Goal: Check status: Check status

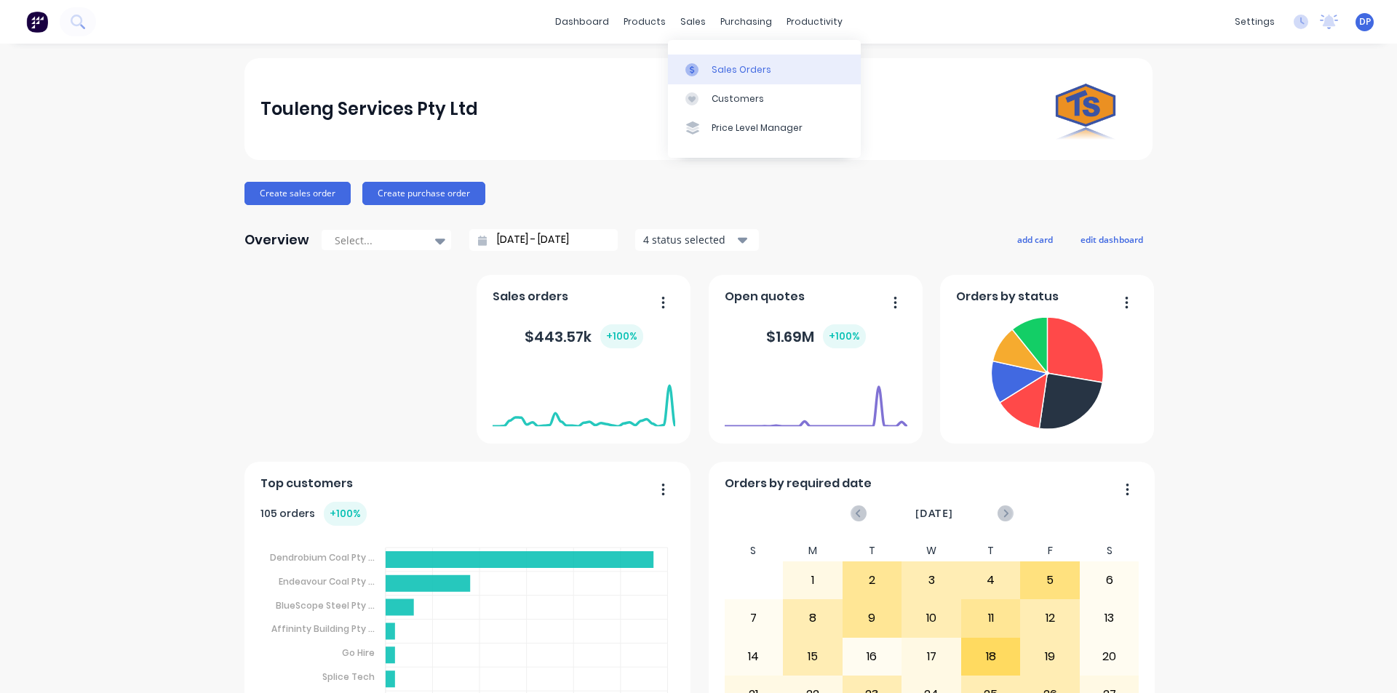
click at [756, 78] on link "Sales Orders" at bounding box center [764, 69] width 193 height 29
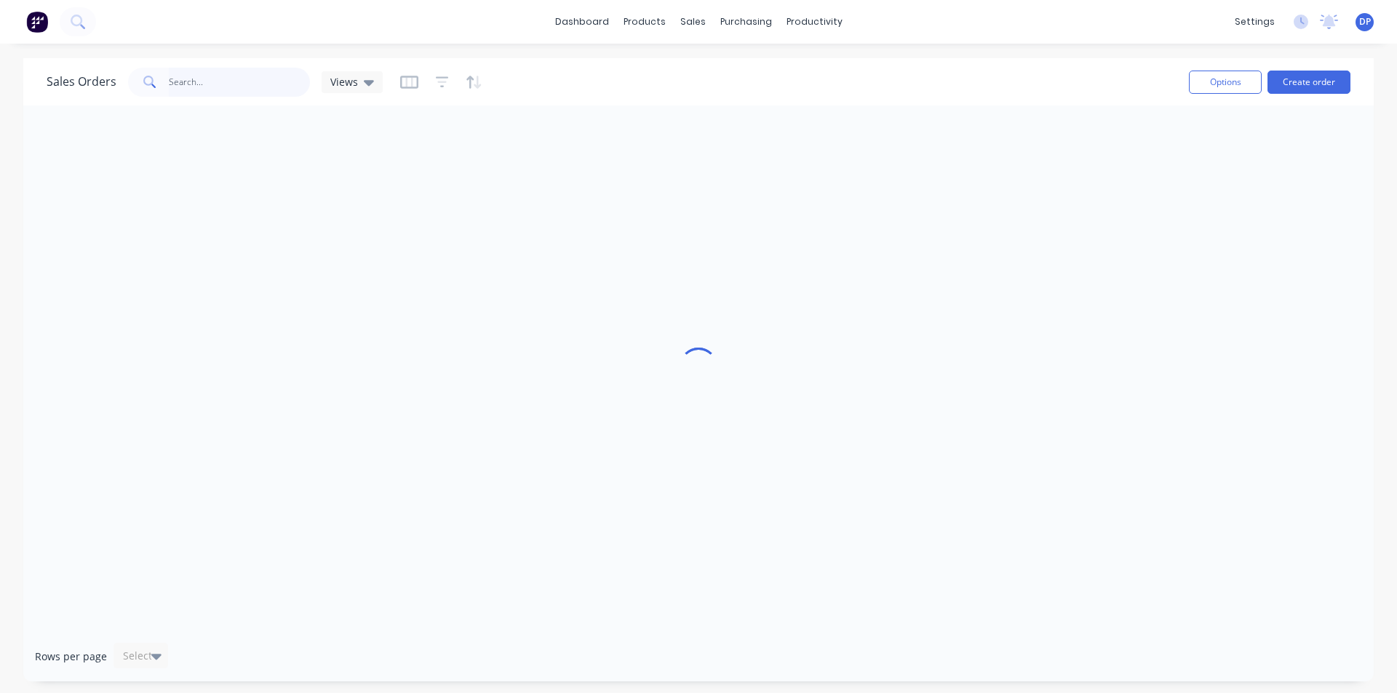
click at [218, 89] on input "text" at bounding box center [240, 82] width 142 height 29
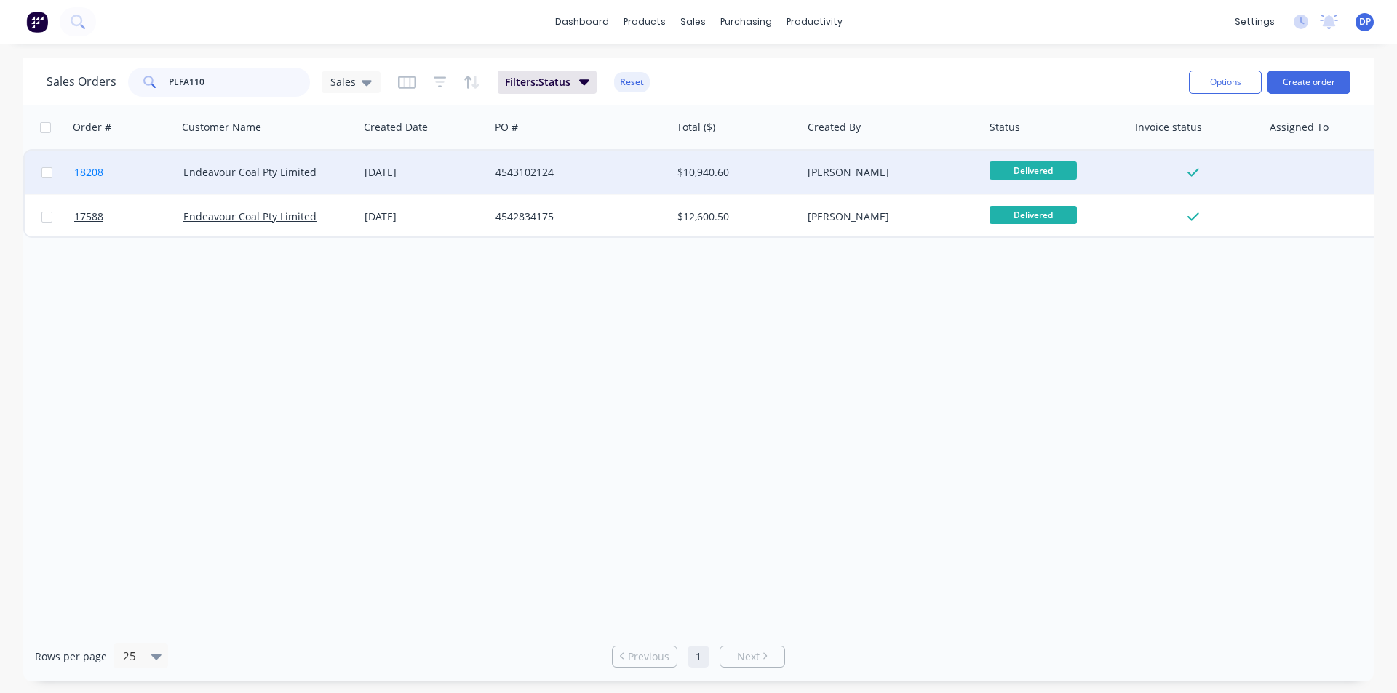
type input "PLFA110"
click at [98, 167] on span "18208" at bounding box center [88, 172] width 29 height 15
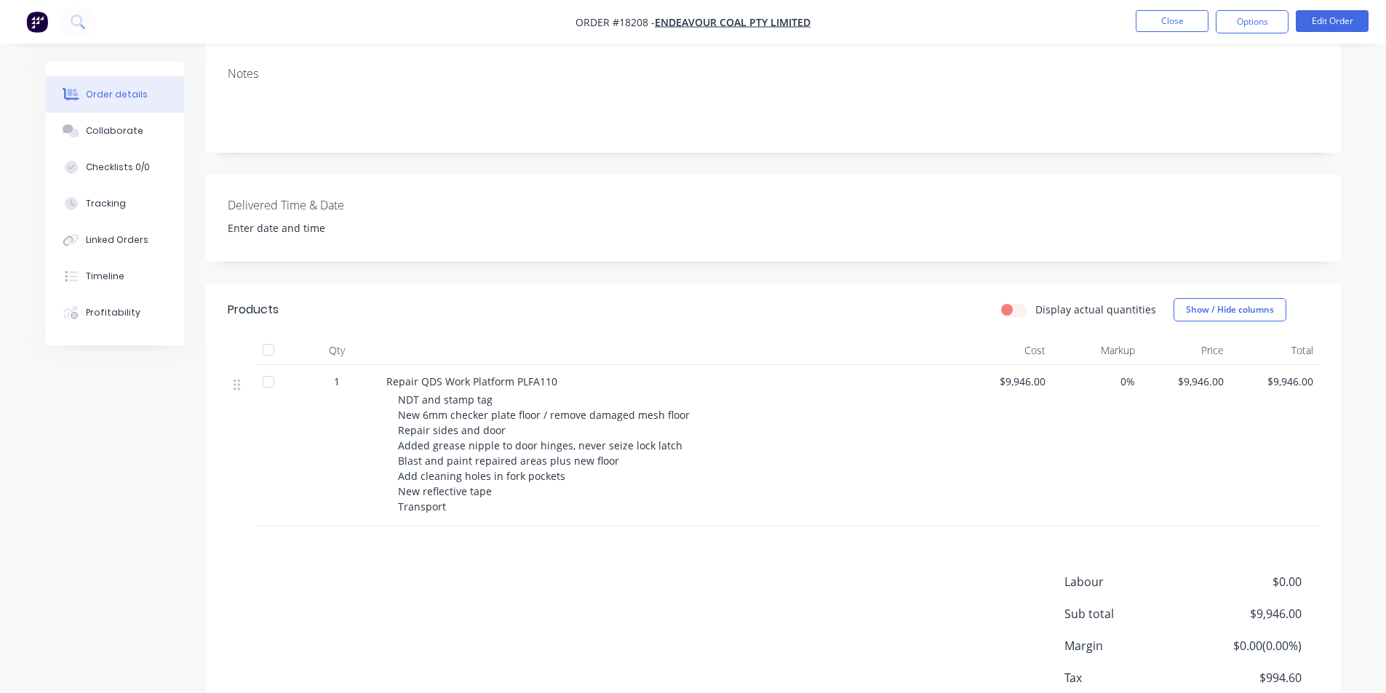
scroll to position [291, 0]
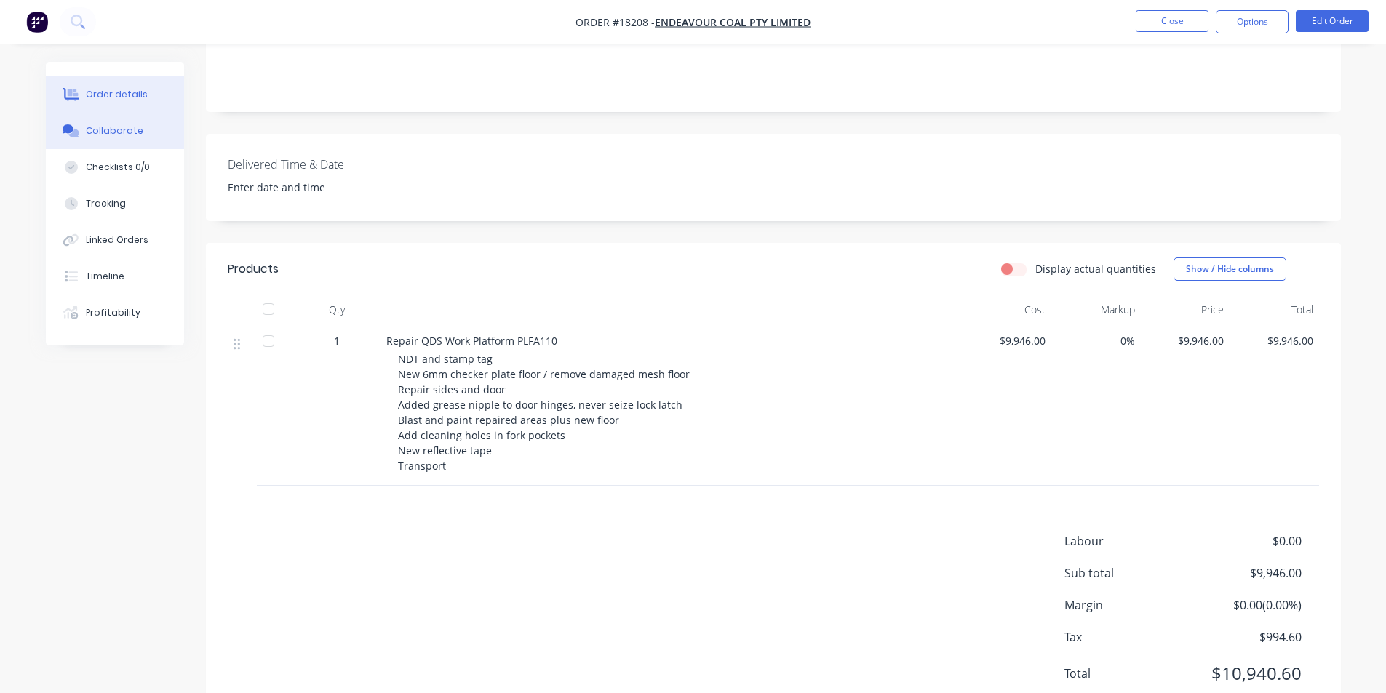
click at [132, 128] on div "Collaborate" at bounding box center [114, 130] width 57 height 13
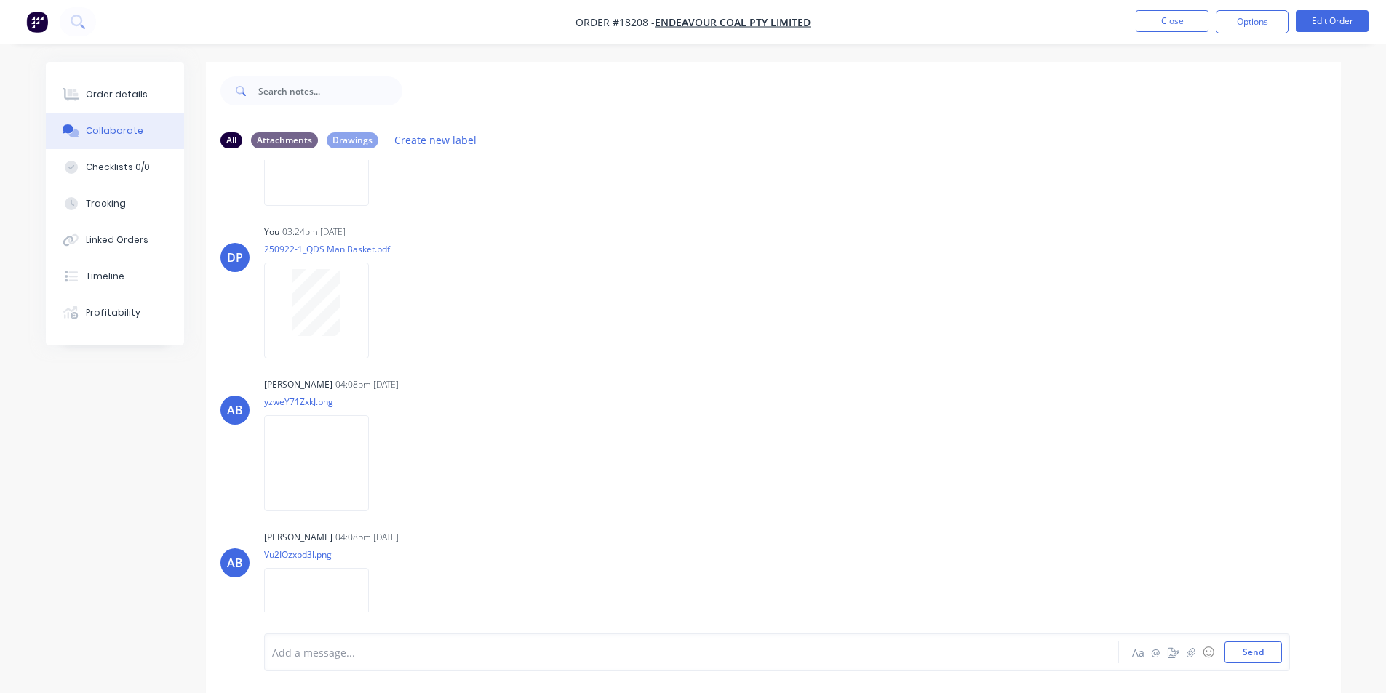
scroll to position [4341, 0]
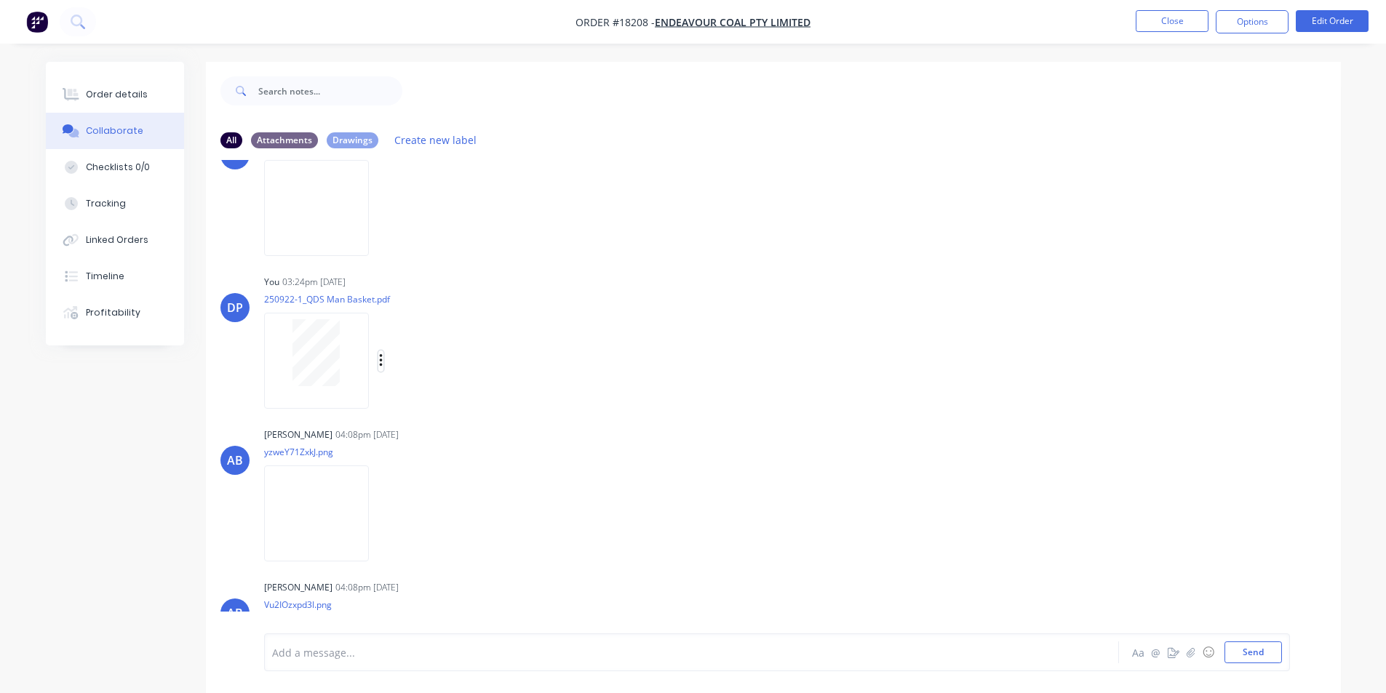
click at [383, 360] on icon "button" at bounding box center [381, 361] width 4 height 17
click at [464, 393] on button "Download" at bounding box center [476, 399] width 164 height 33
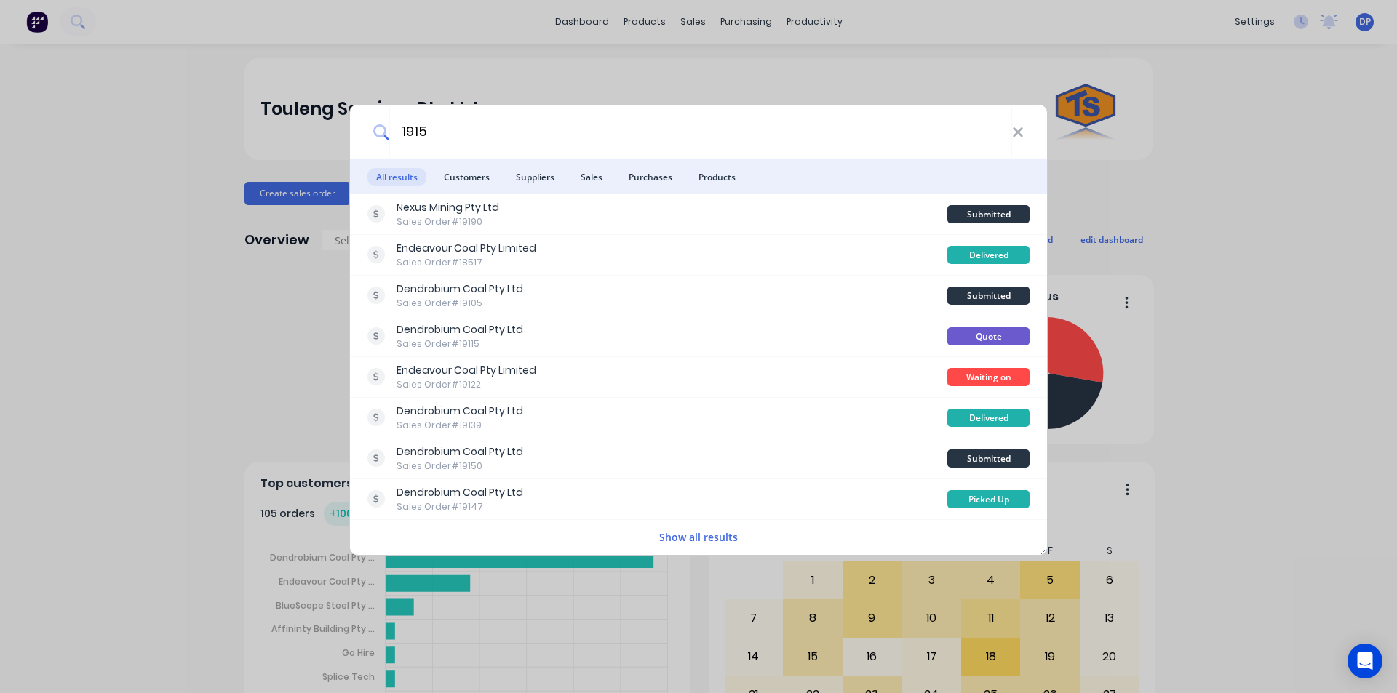
type input "19154"
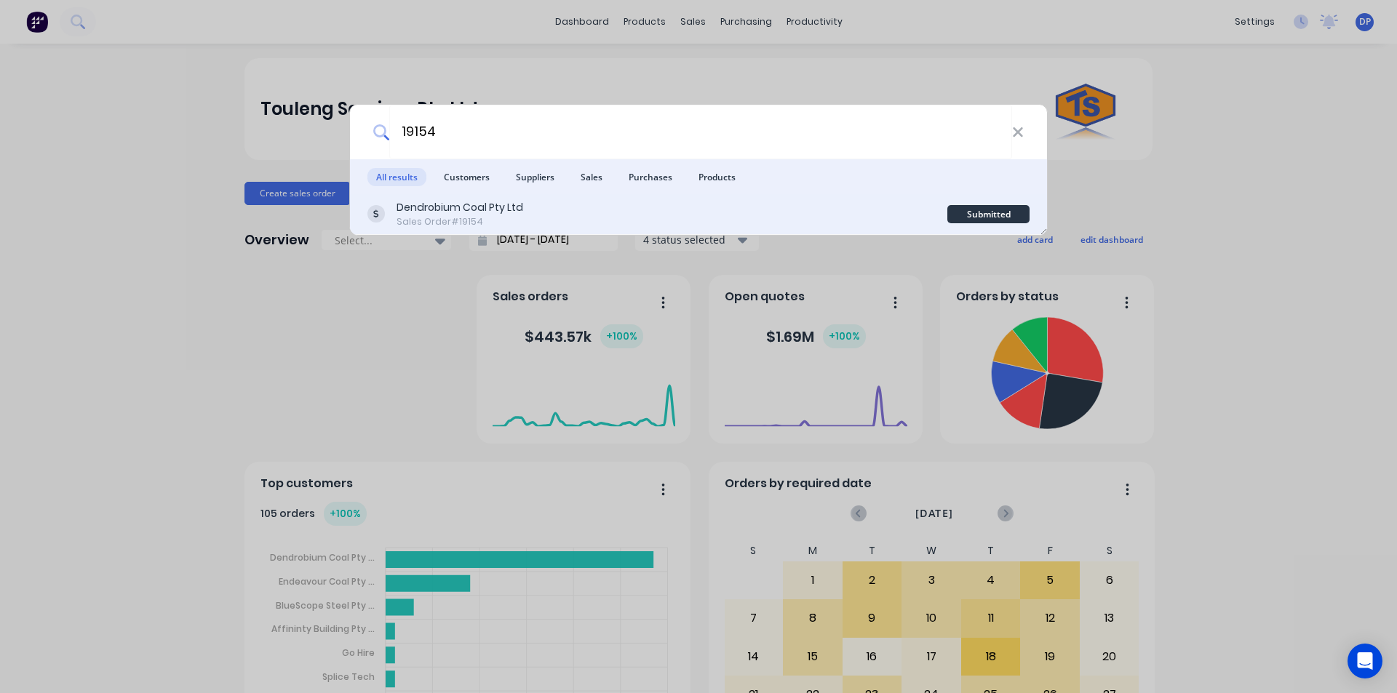
click at [456, 220] on div "Sales Order #19154" at bounding box center [460, 221] width 127 height 13
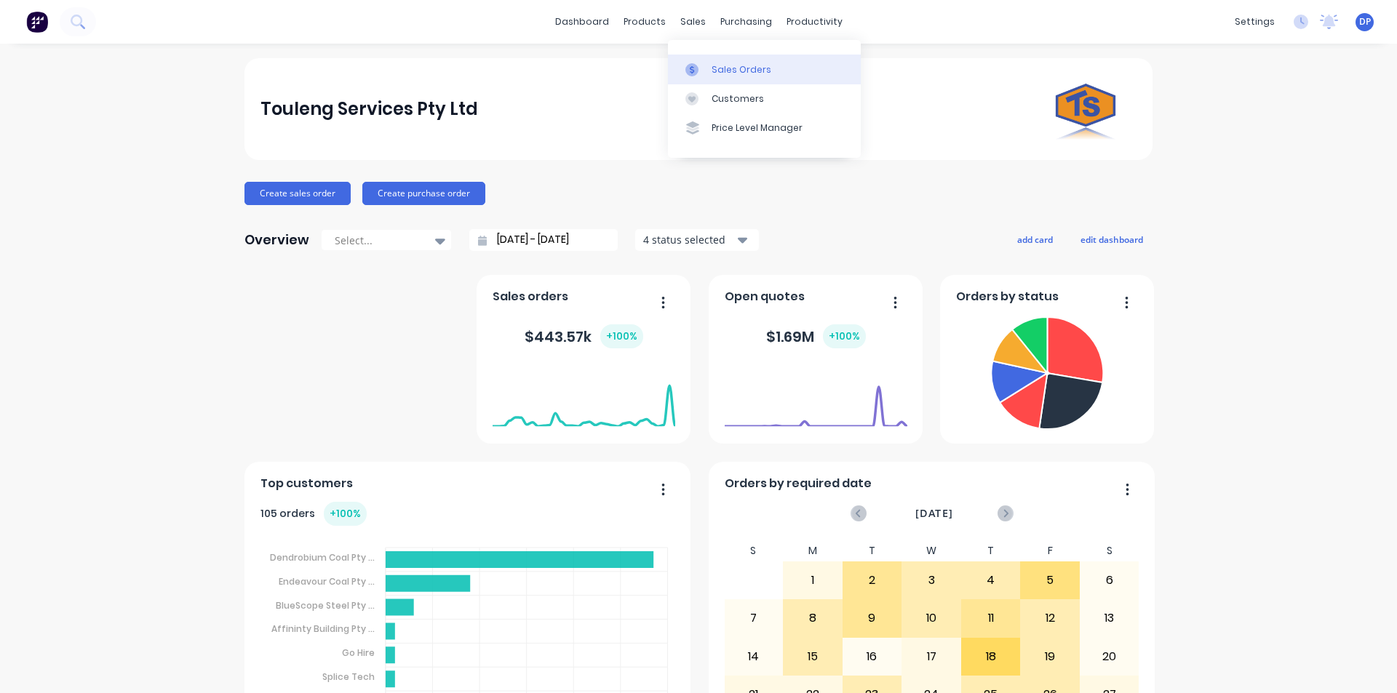
click at [719, 60] on link "Sales Orders" at bounding box center [764, 69] width 193 height 29
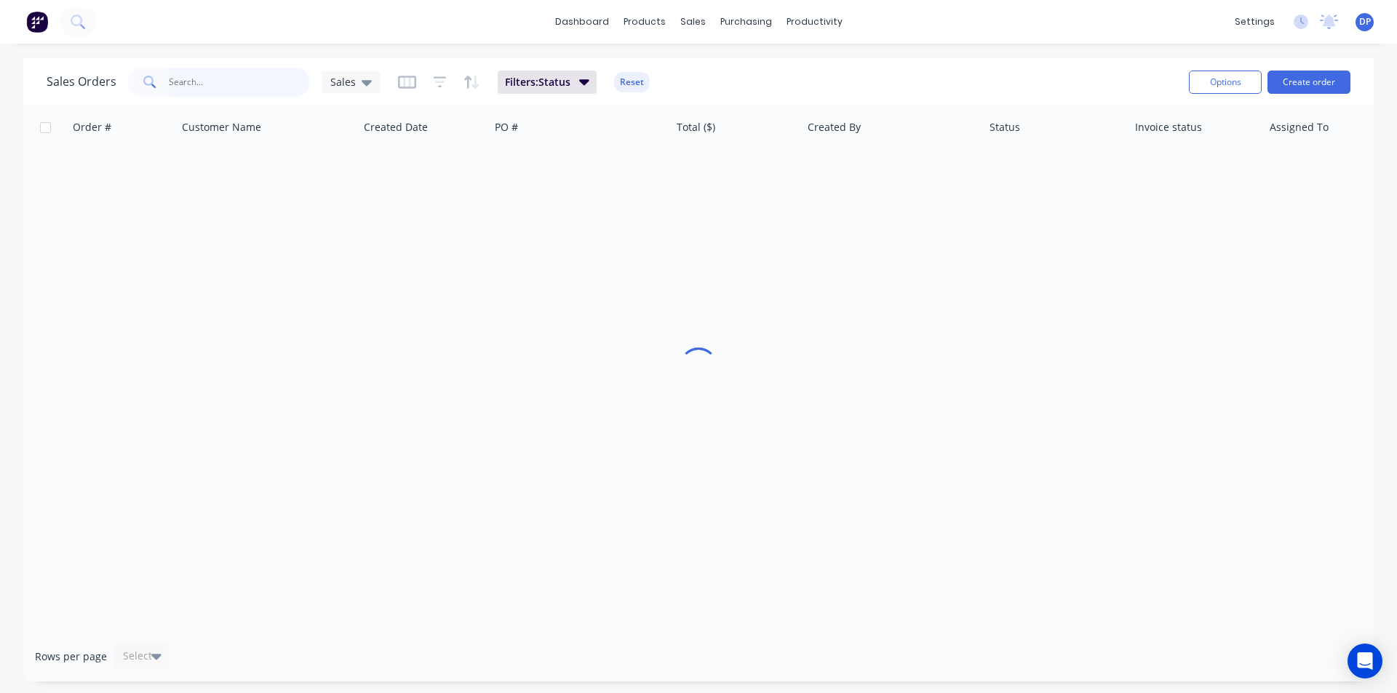
click at [215, 73] on input "text" at bounding box center [240, 82] width 142 height 29
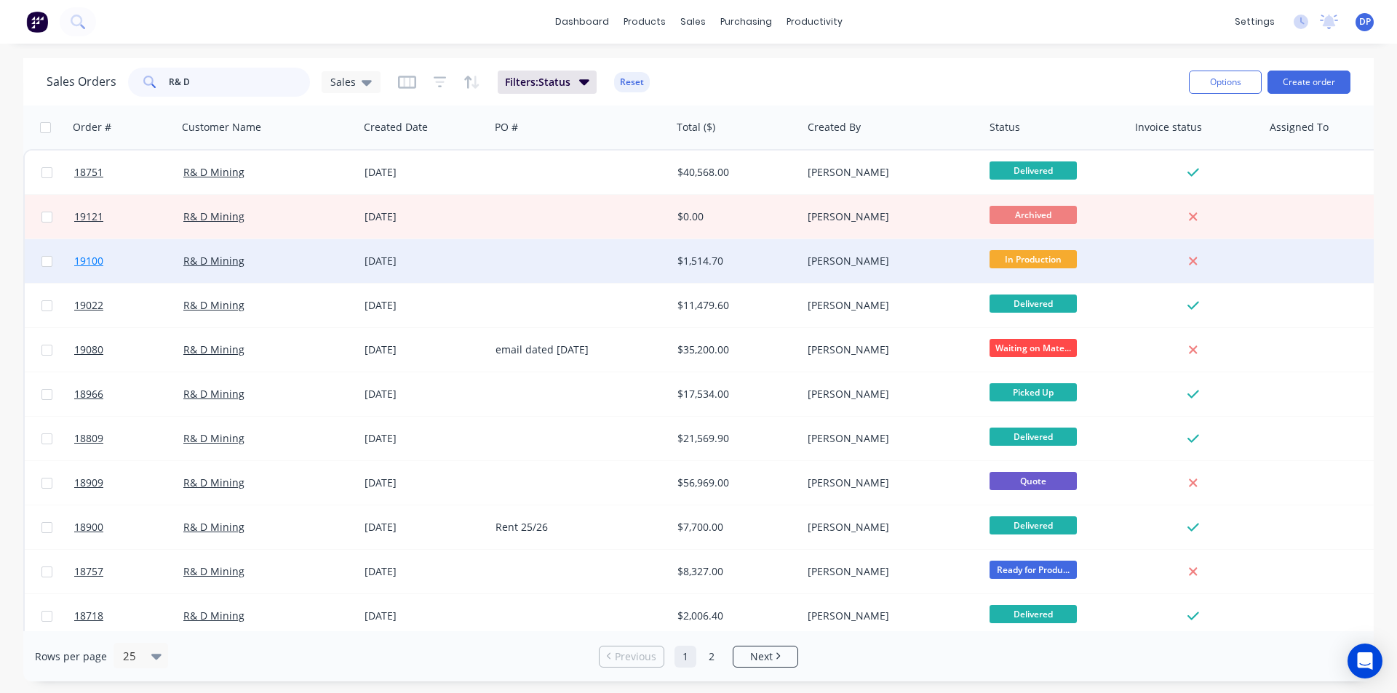
type input "R& D"
click at [100, 263] on span "19100" at bounding box center [88, 261] width 29 height 15
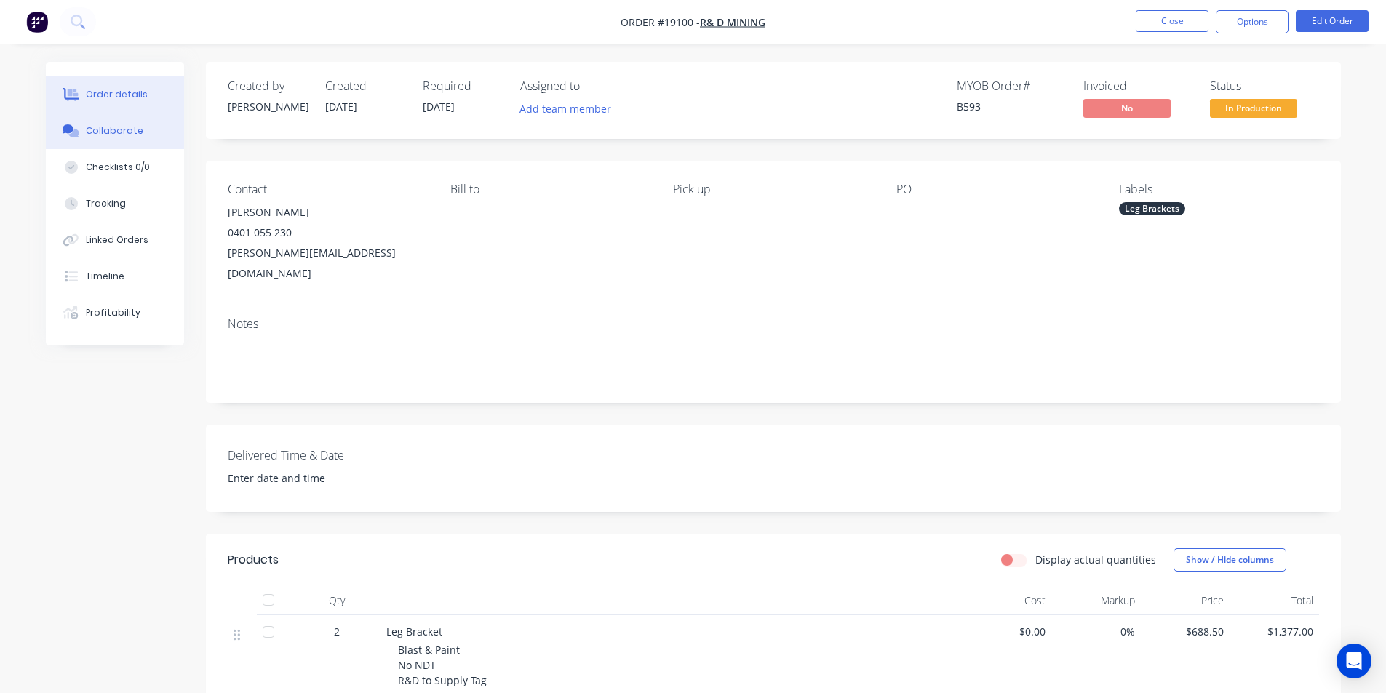
click at [129, 129] on div "Collaborate" at bounding box center [114, 130] width 57 height 13
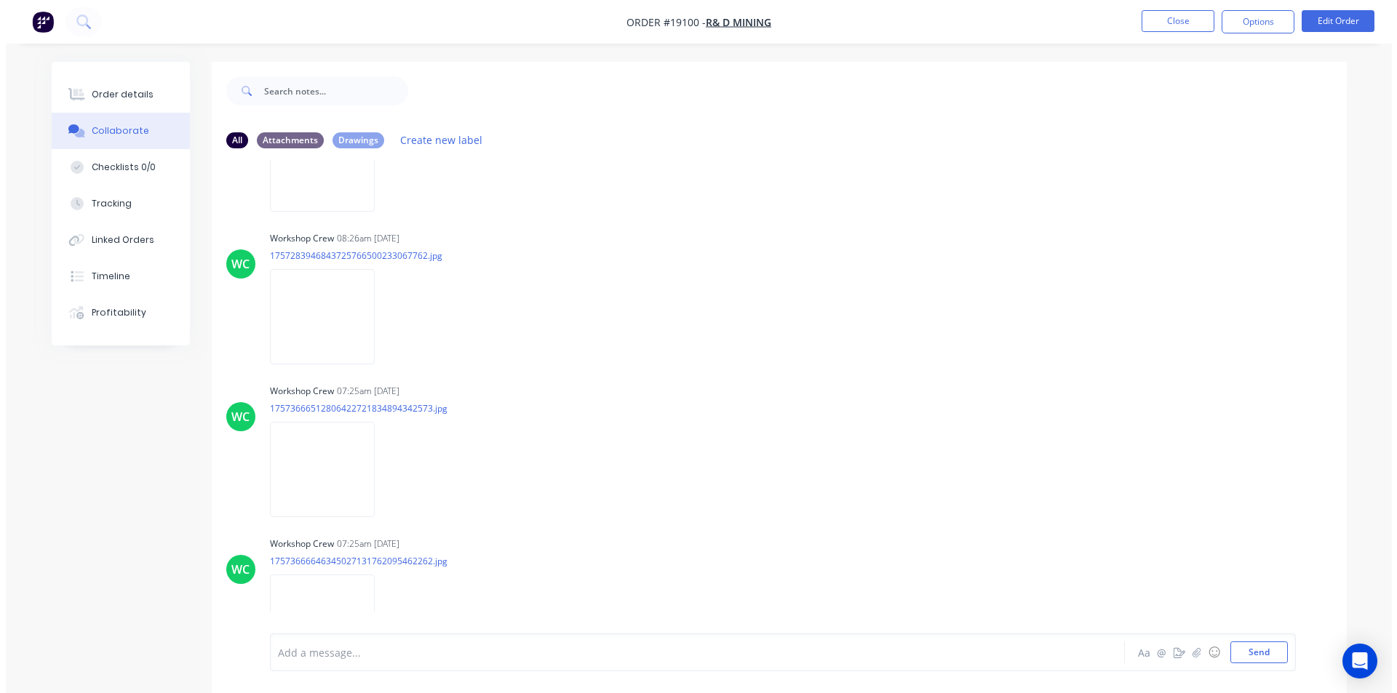
scroll to position [1142, 0]
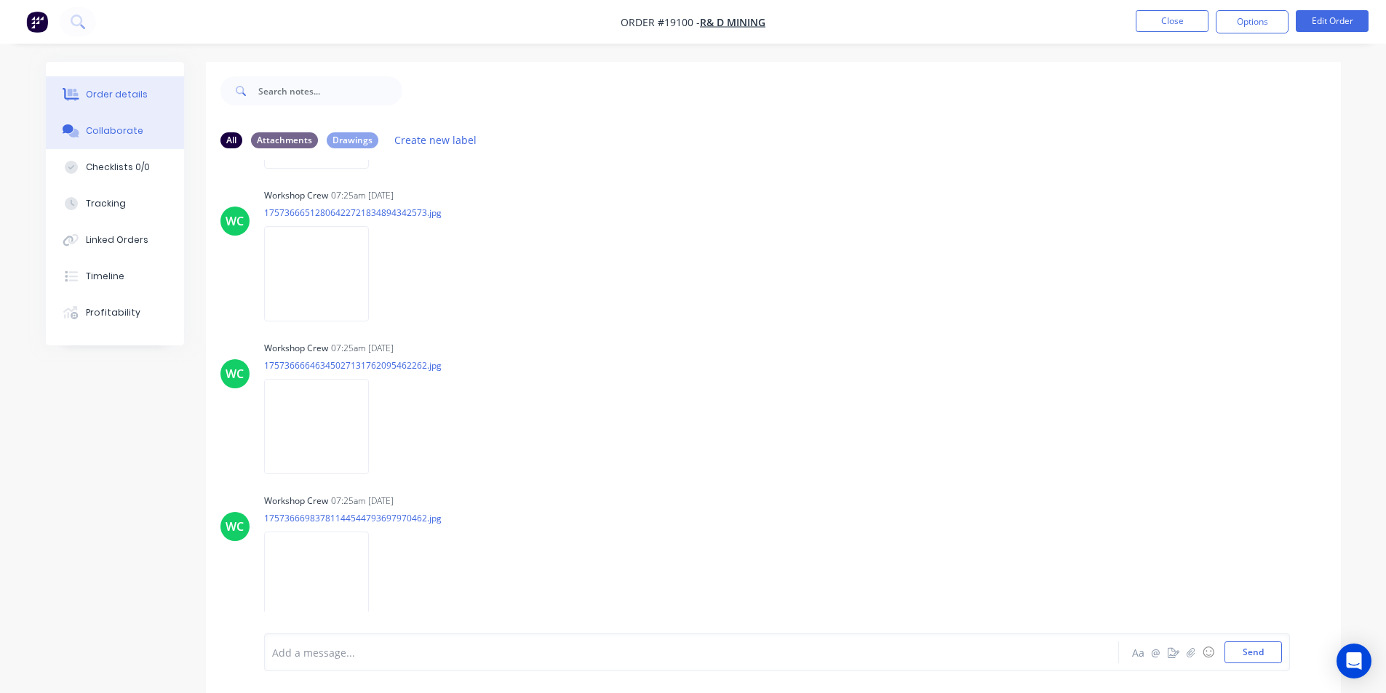
click at [111, 92] on div "Order details" at bounding box center [117, 94] width 62 height 13
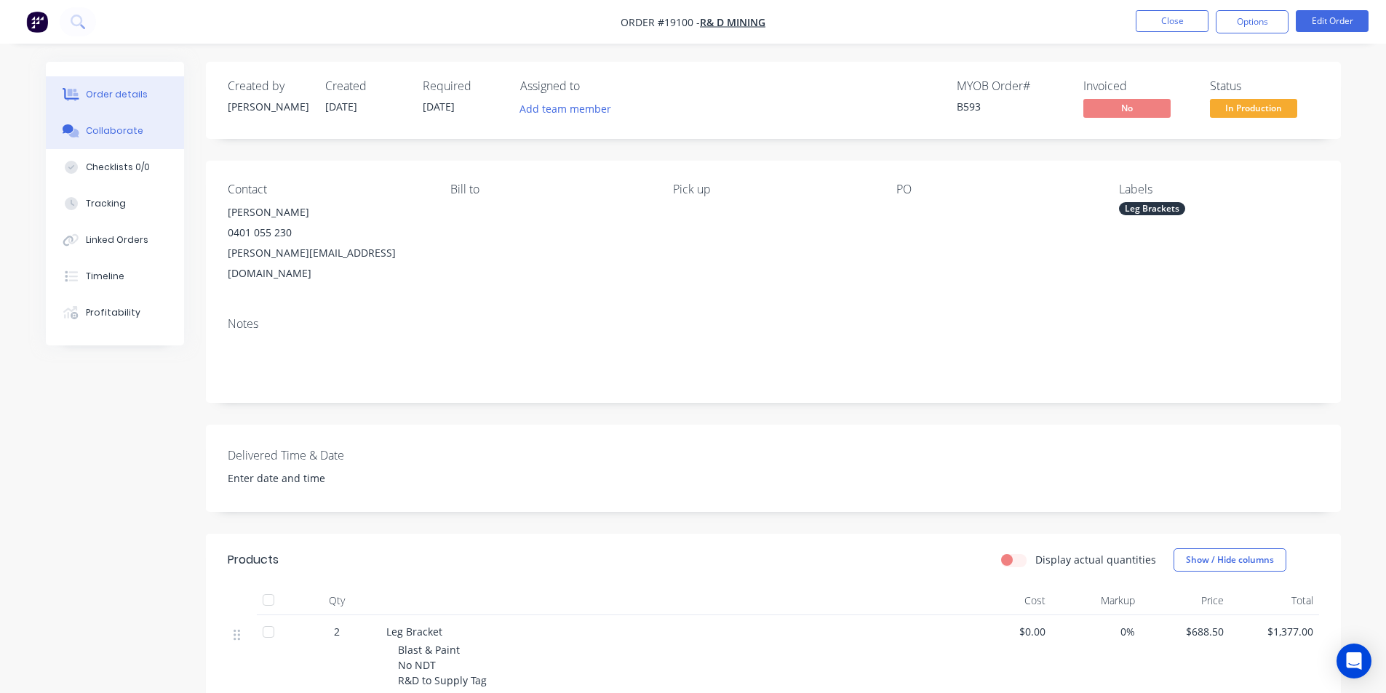
click at [124, 123] on button "Collaborate" at bounding box center [115, 131] width 138 height 36
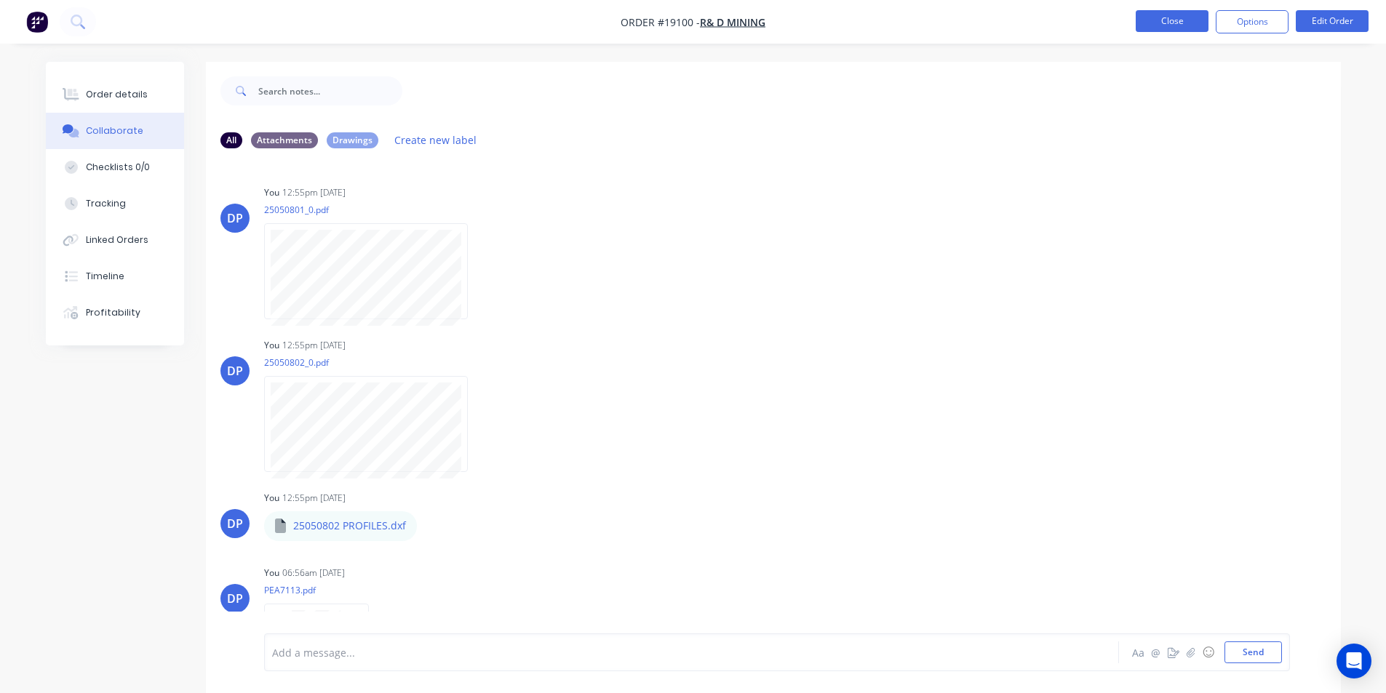
click at [1170, 16] on button "Close" at bounding box center [1172, 21] width 73 height 22
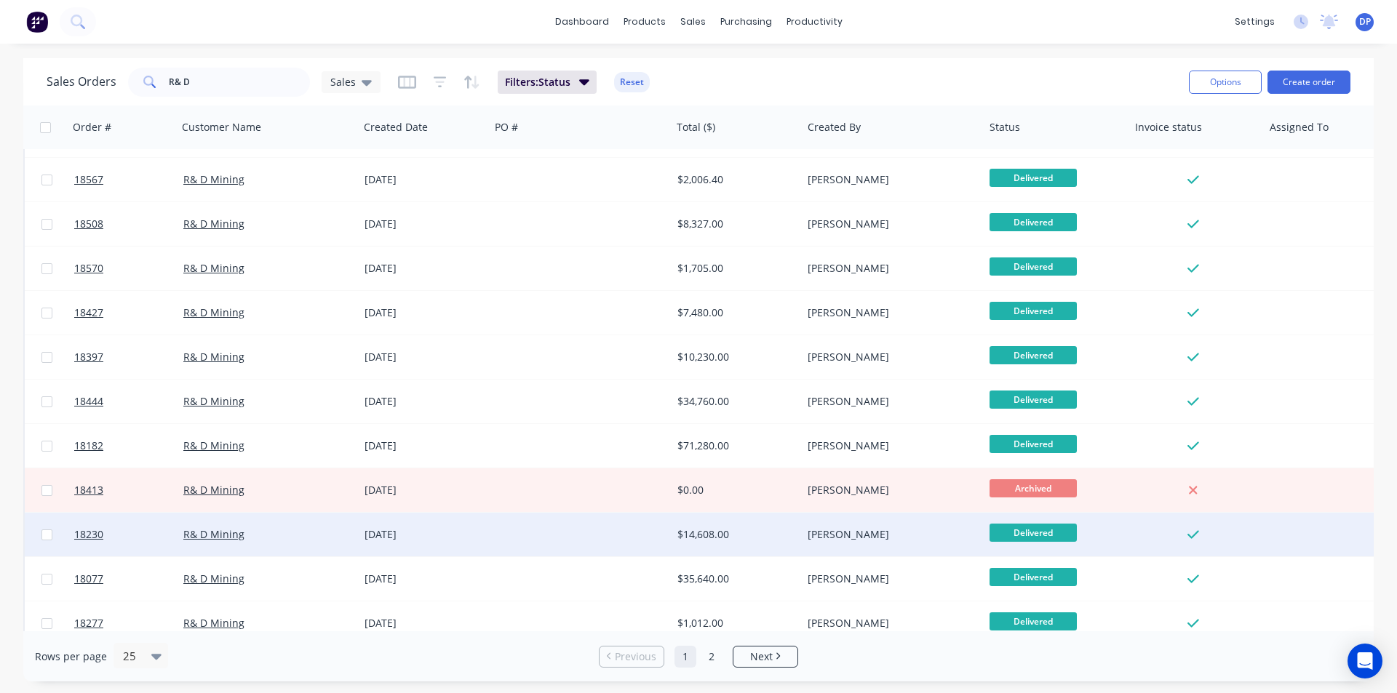
scroll to position [634, 0]
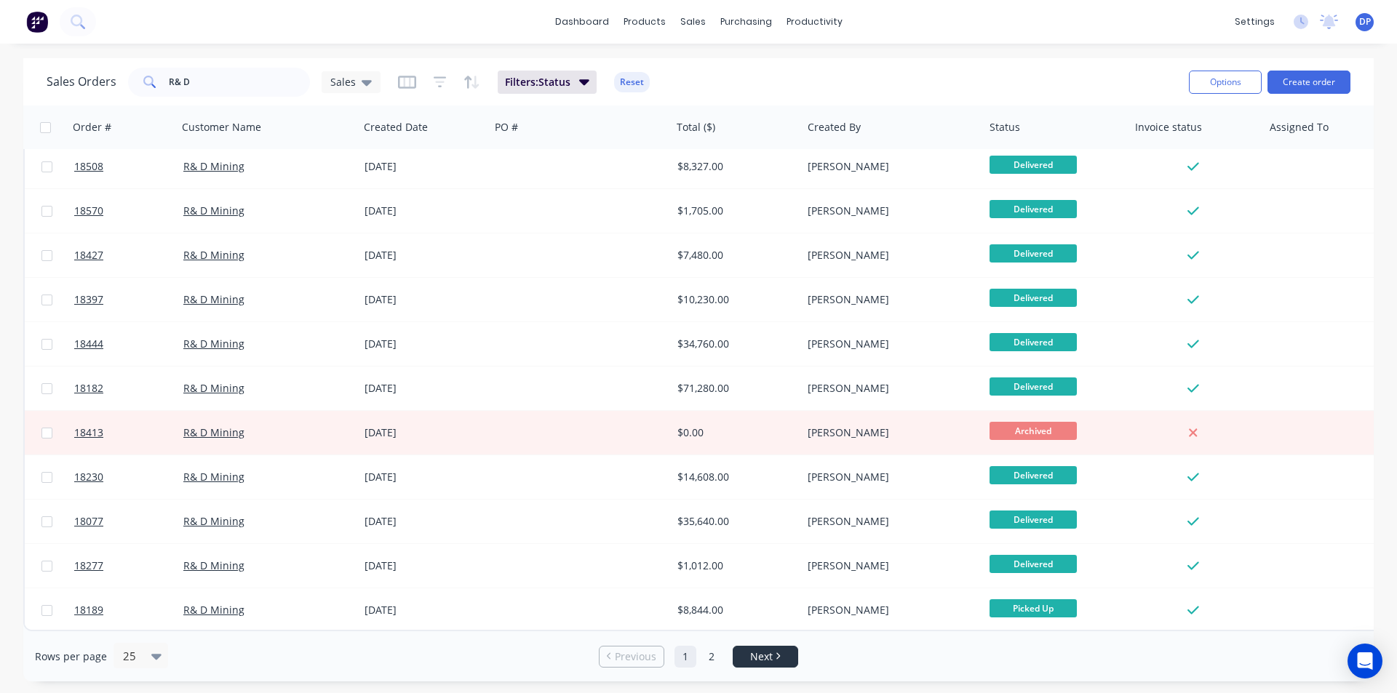
click at [767, 666] on li "Next" at bounding box center [765, 657] width 65 height 22
click at [712, 656] on link "2" at bounding box center [712, 657] width 22 height 22
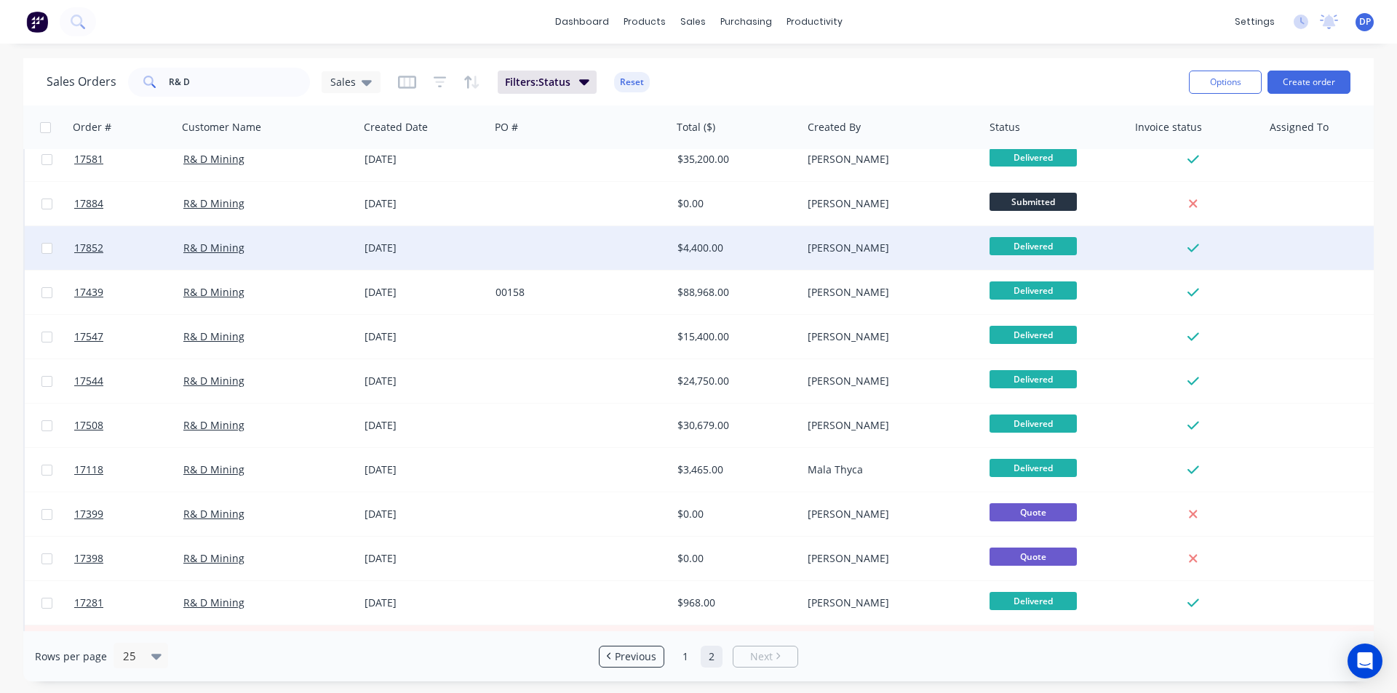
scroll to position [368, 0]
